Goal: Navigation & Orientation: Find specific page/section

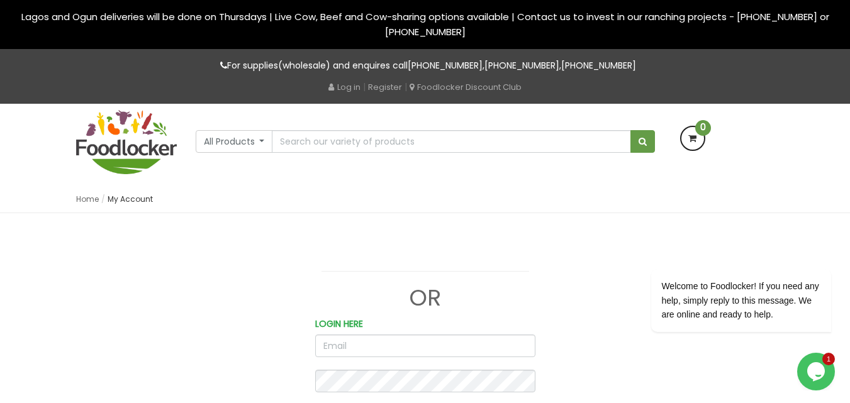
click at [121, 148] on img at bounding box center [126, 142] width 101 height 64
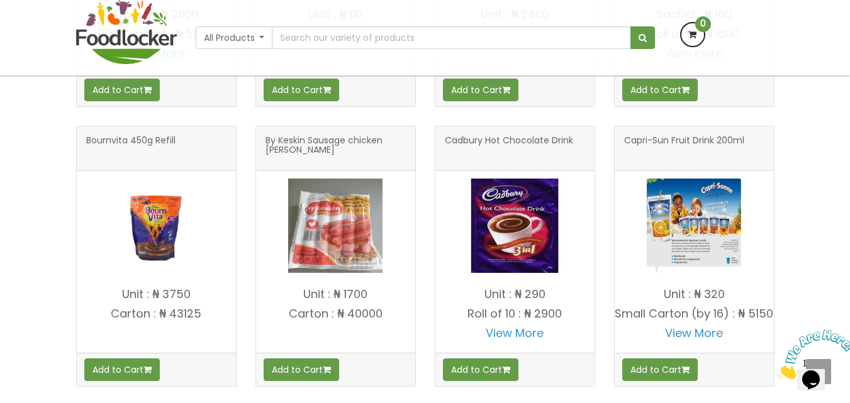
scroll to position [1635, 0]
